Goal: Task Accomplishment & Management: Use online tool/utility

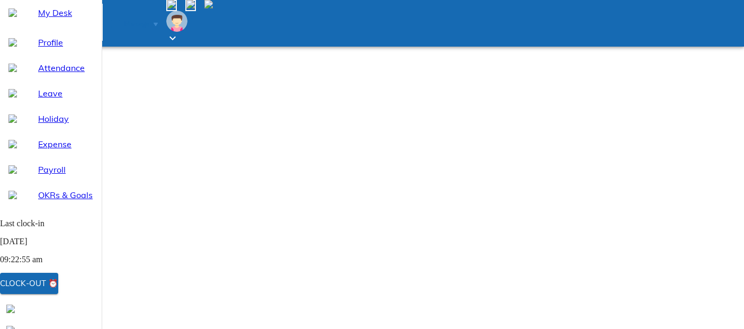
select select "8"
click at [58, 281] on div "Clock-out ⏰" at bounding box center [29, 284] width 58 height 14
select select "8"
